Goal: Participate in discussion: Engage in conversation with other users on a specific topic

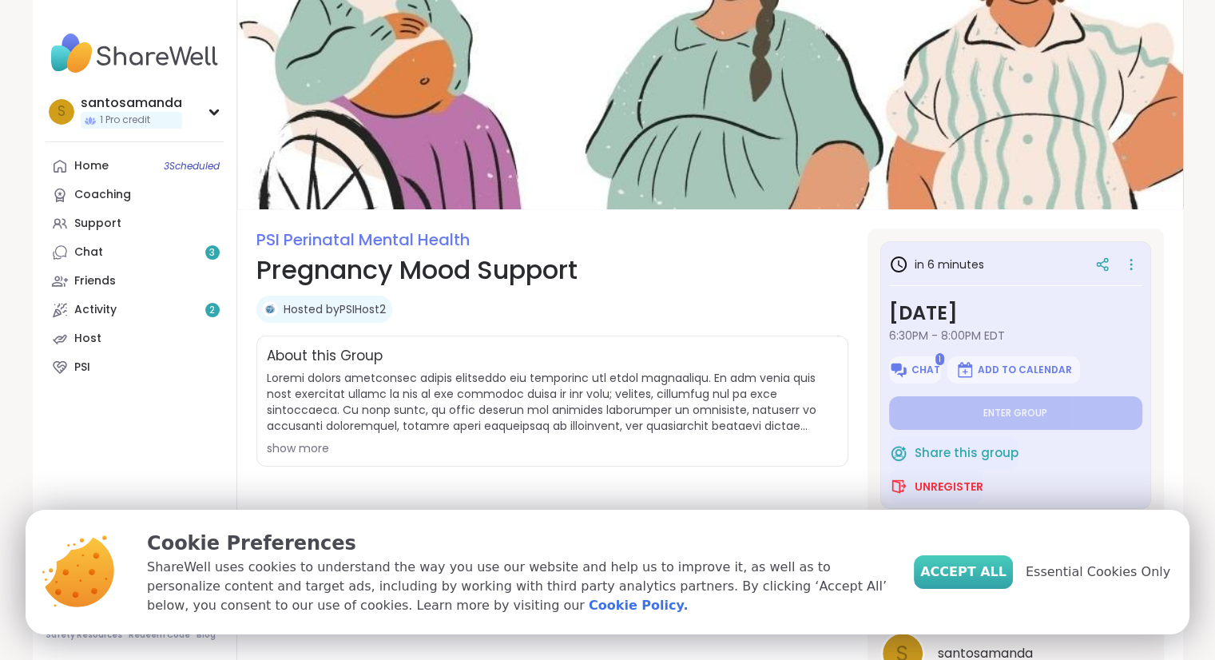
click at [988, 557] on button "Accept All" at bounding box center [963, 572] width 99 height 34
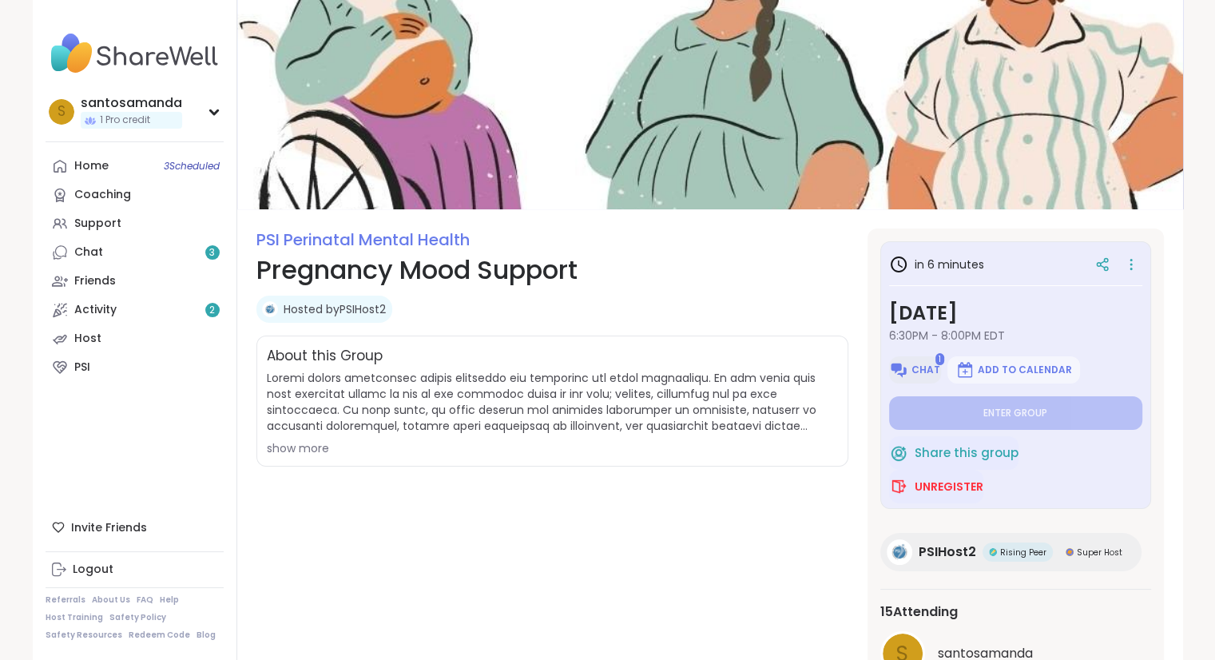
click at [920, 370] on span "Chat" at bounding box center [926, 370] width 29 height 13
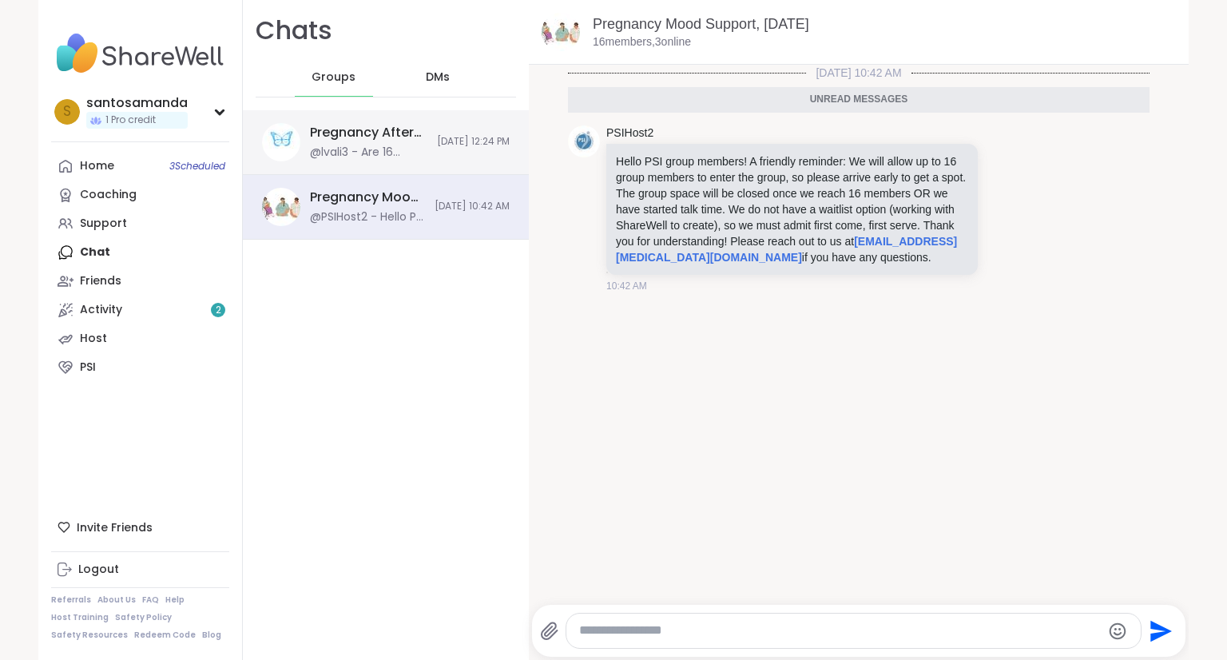
click at [337, 145] on div "@lvali3 - Are 16 people in?" at bounding box center [368, 153] width 117 height 16
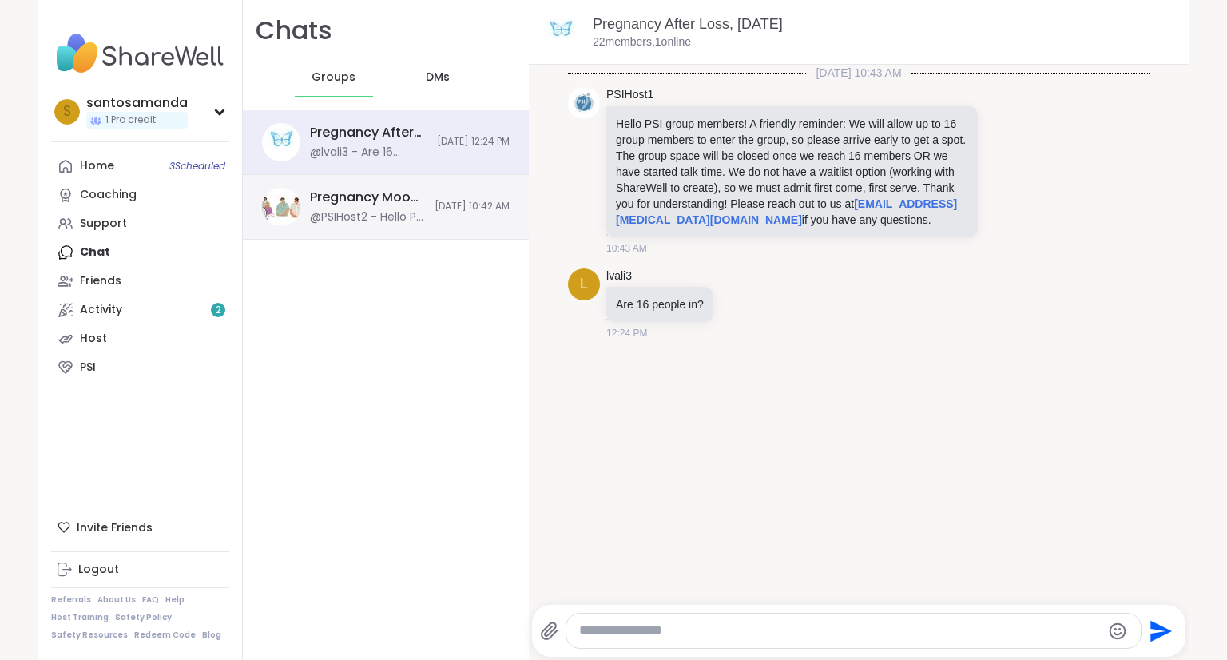
click at [336, 189] on div "Pregnancy Mood Support, [DATE]" at bounding box center [367, 198] width 115 height 18
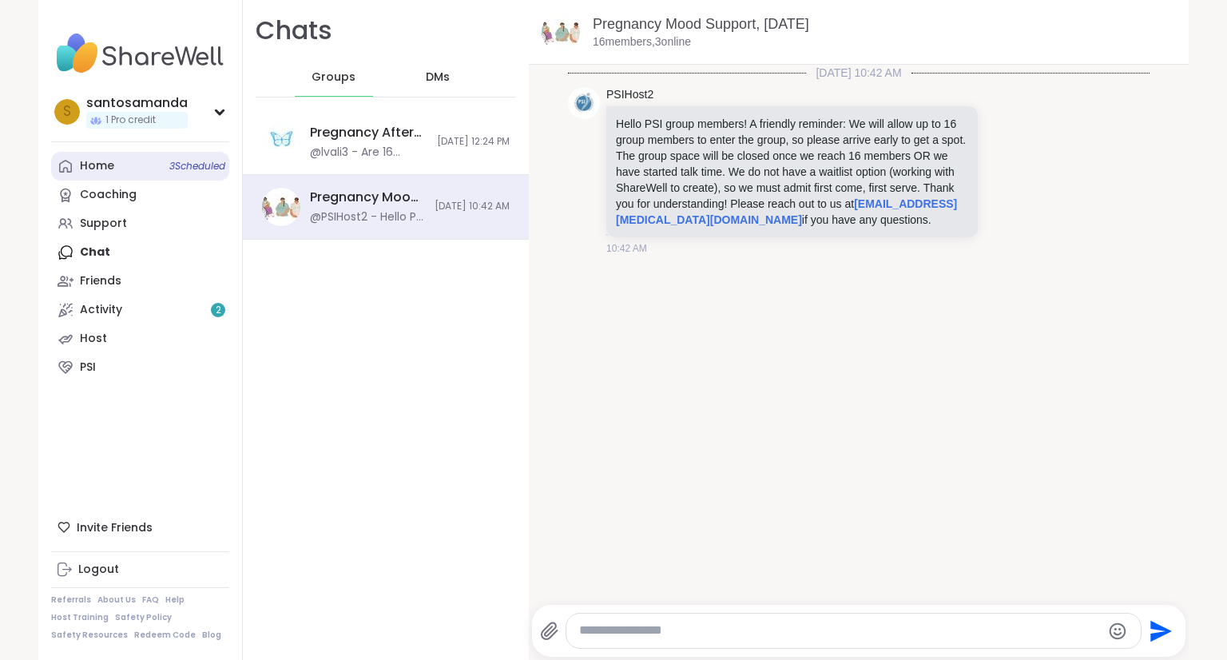
click at [118, 167] on link "Home 3 Scheduled" at bounding box center [140, 166] width 178 height 29
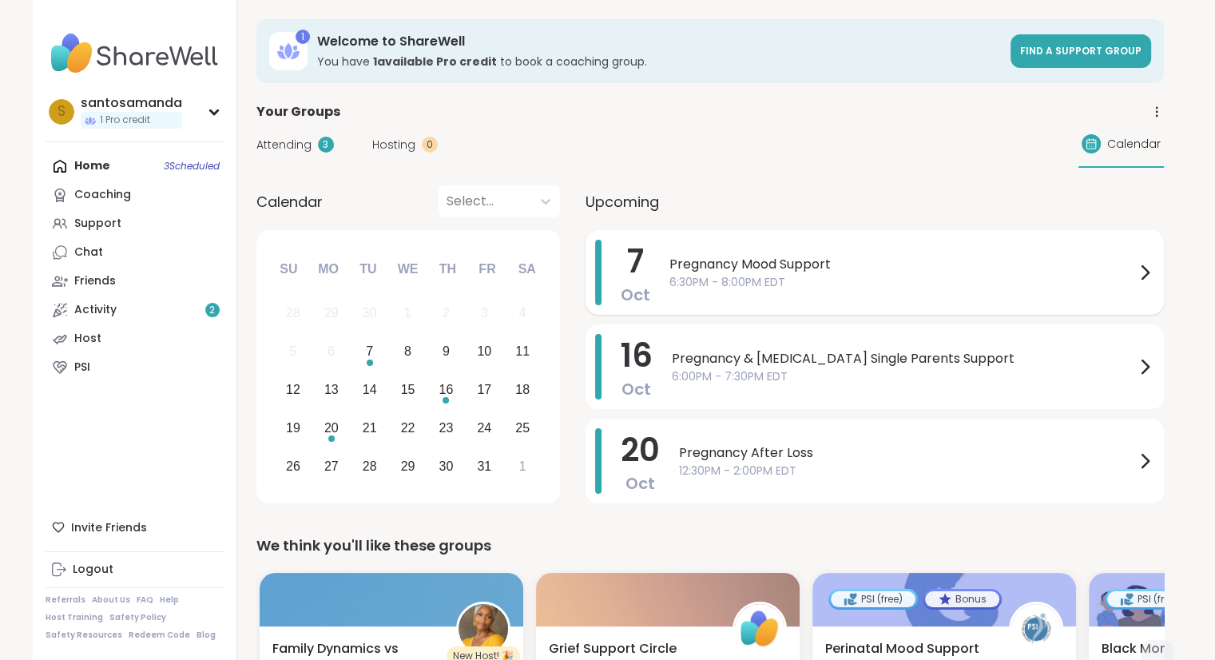
click at [789, 266] on span "Pregnancy Mood Support" at bounding box center [903, 264] width 466 height 19
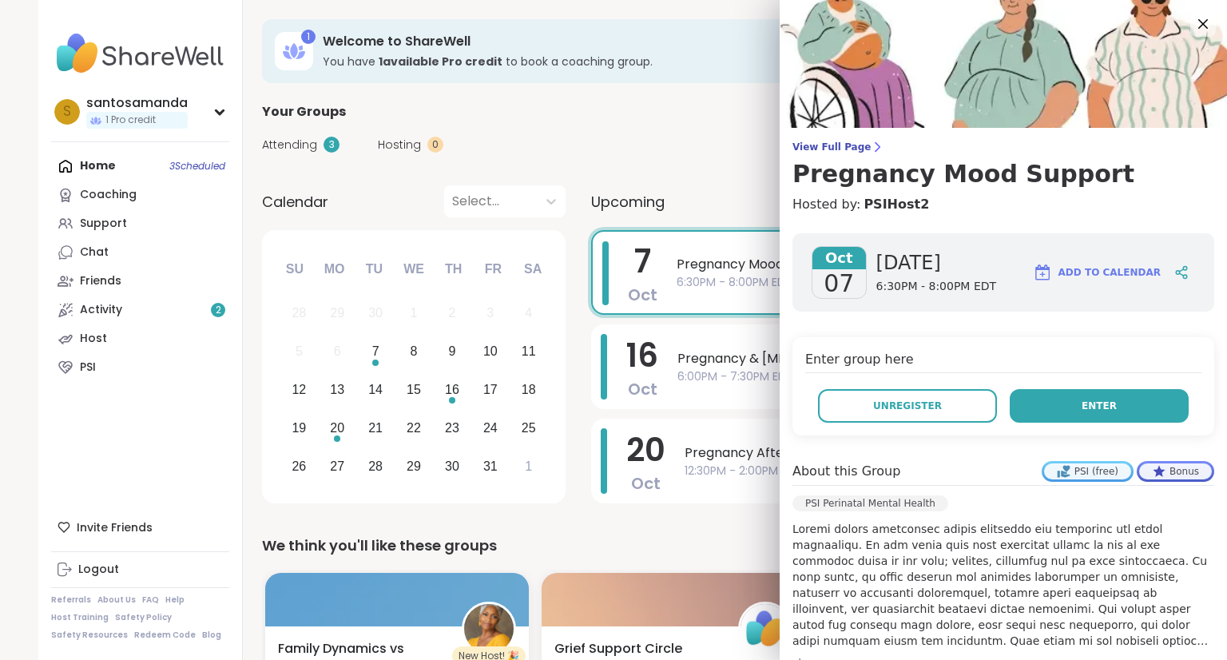
click at [1139, 420] on button "Enter" at bounding box center [1099, 406] width 179 height 34
